Goal: Task Accomplishment & Management: Manage account settings

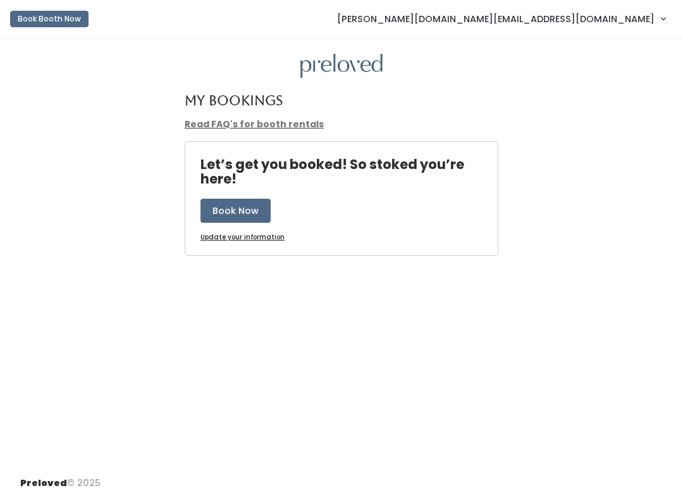
click at [626, 16] on span "[PERSON_NAME][DOMAIN_NAME][EMAIL_ADDRESS][DOMAIN_NAME]" at bounding box center [495, 19] width 317 height 14
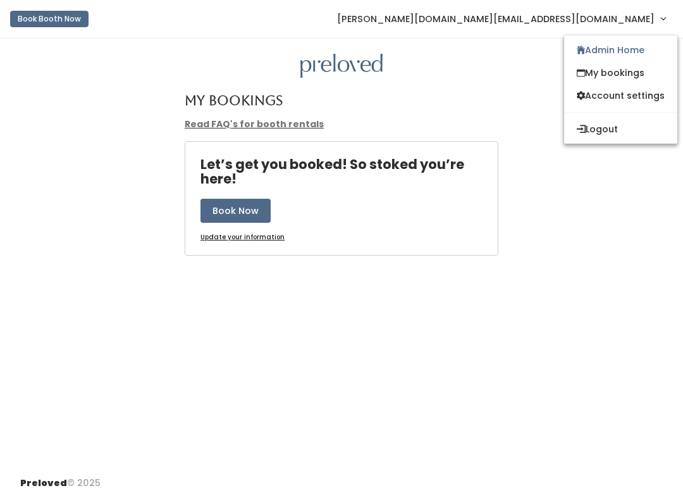
click at [619, 46] on link "Admin Home" at bounding box center [620, 50] width 113 height 23
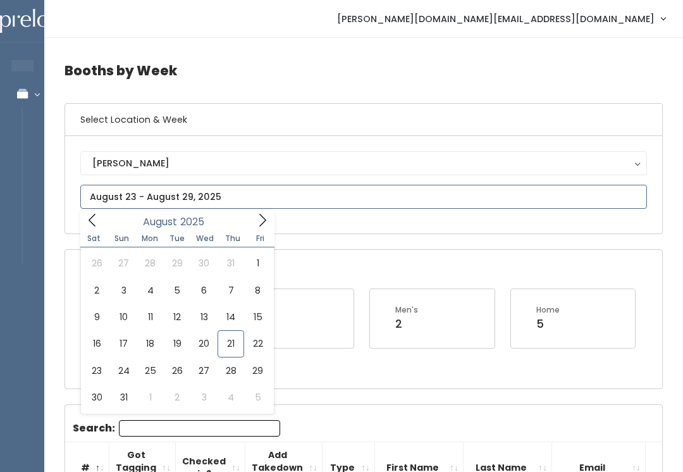
type input "[DATE] to [DATE]"
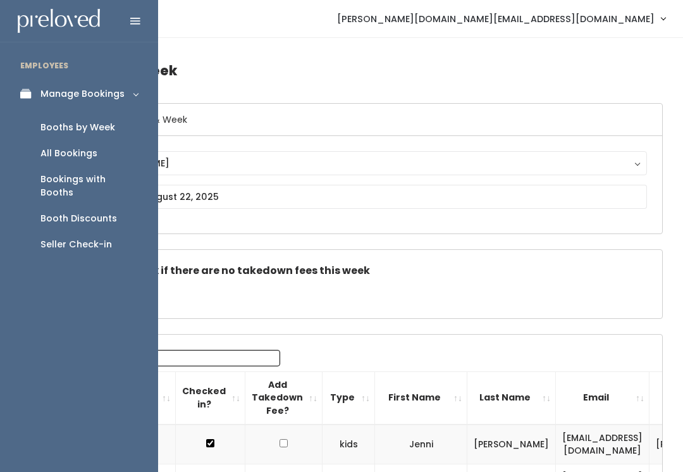
click at [81, 212] on div "Booth Discounts" at bounding box center [78, 218] width 77 height 13
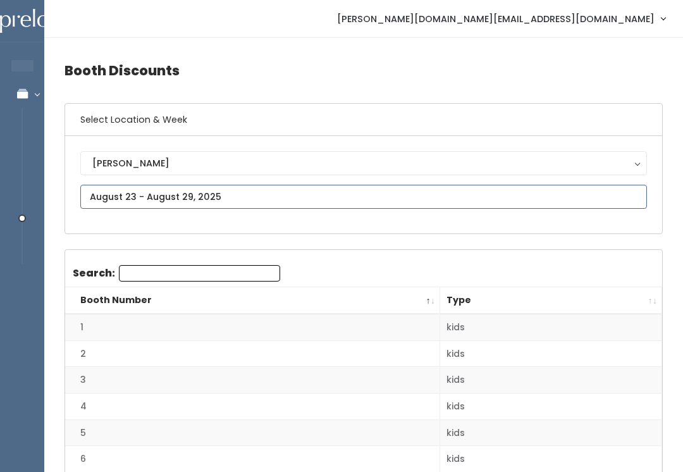
click at [270, 190] on input "text" at bounding box center [363, 197] width 567 height 24
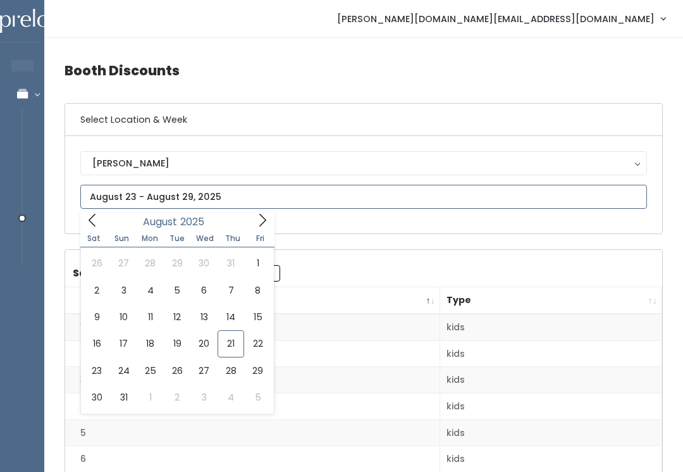
type input "August 16 to August 22"
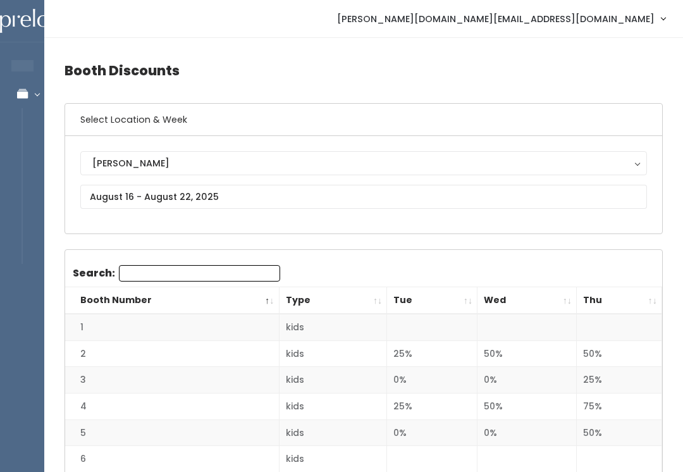
click at [639, 292] on th "Thu" at bounding box center [619, 300] width 85 height 27
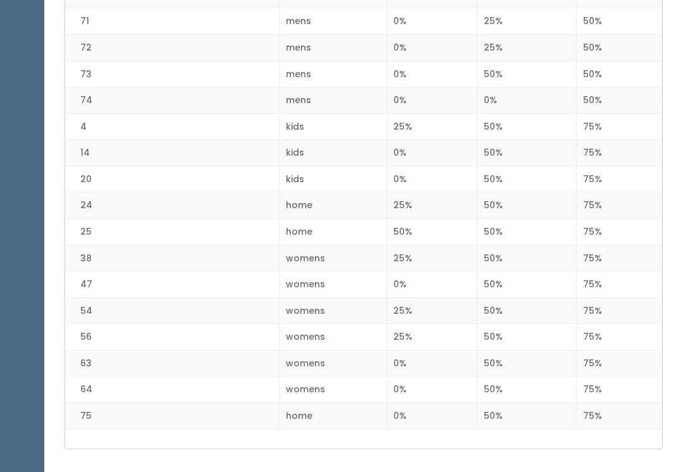
scroll to position [1866, 0]
